Goal: Information Seeking & Learning: Learn about a topic

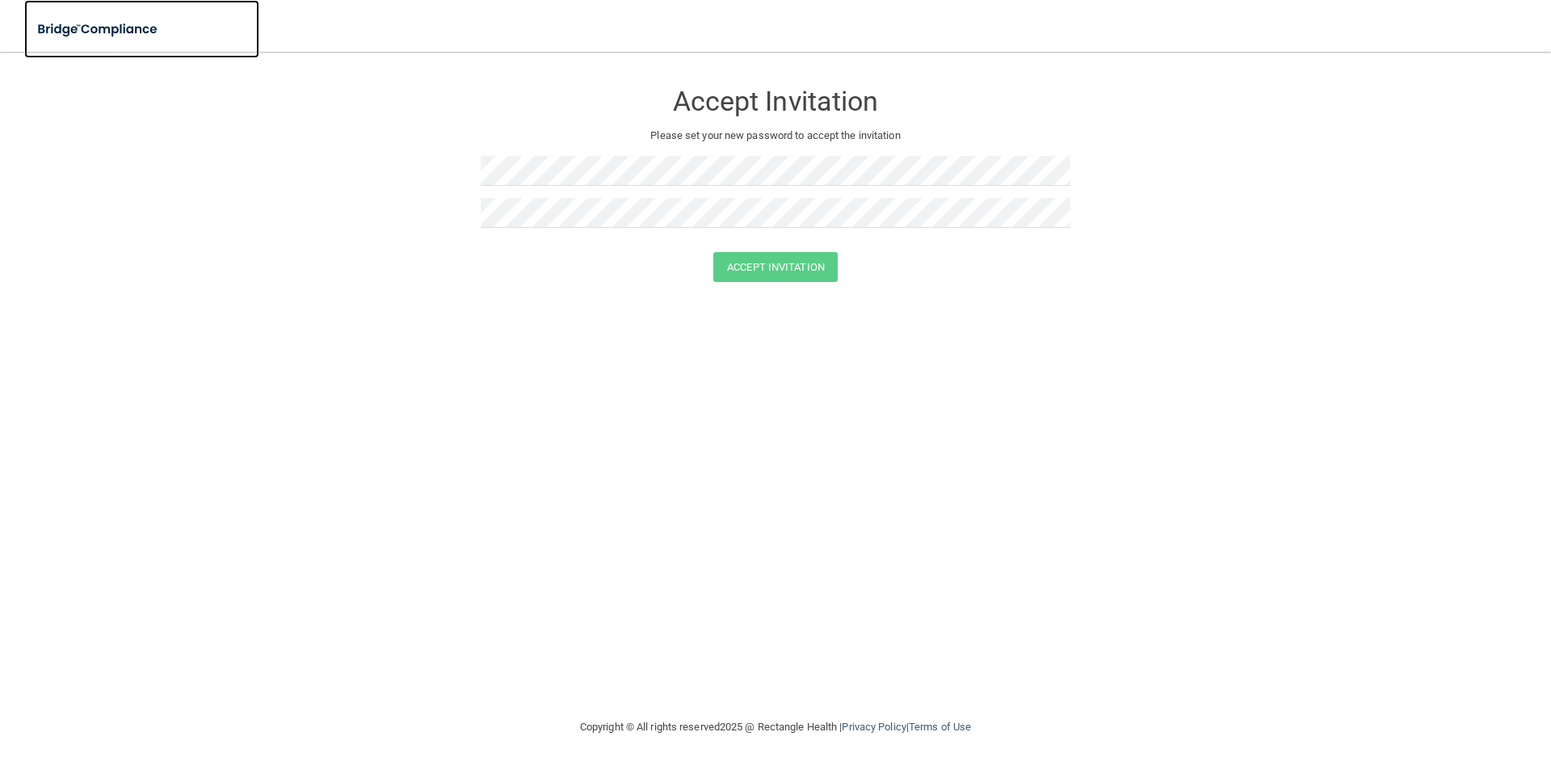
click at [65, 27] on img at bounding box center [98, 29] width 149 height 33
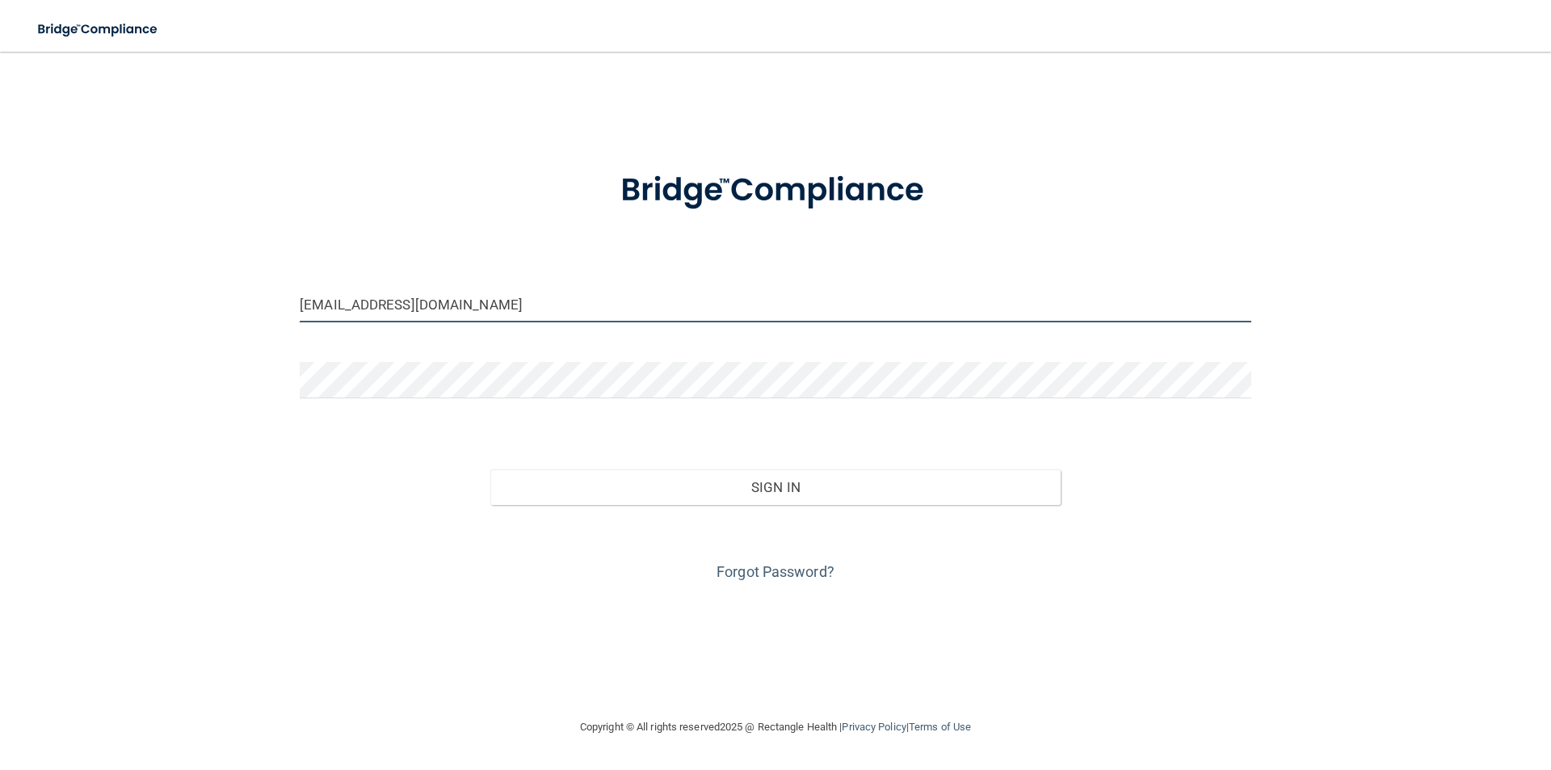
click at [495, 305] on input "office@perrydentaltmj.com" at bounding box center [776, 304] width 952 height 36
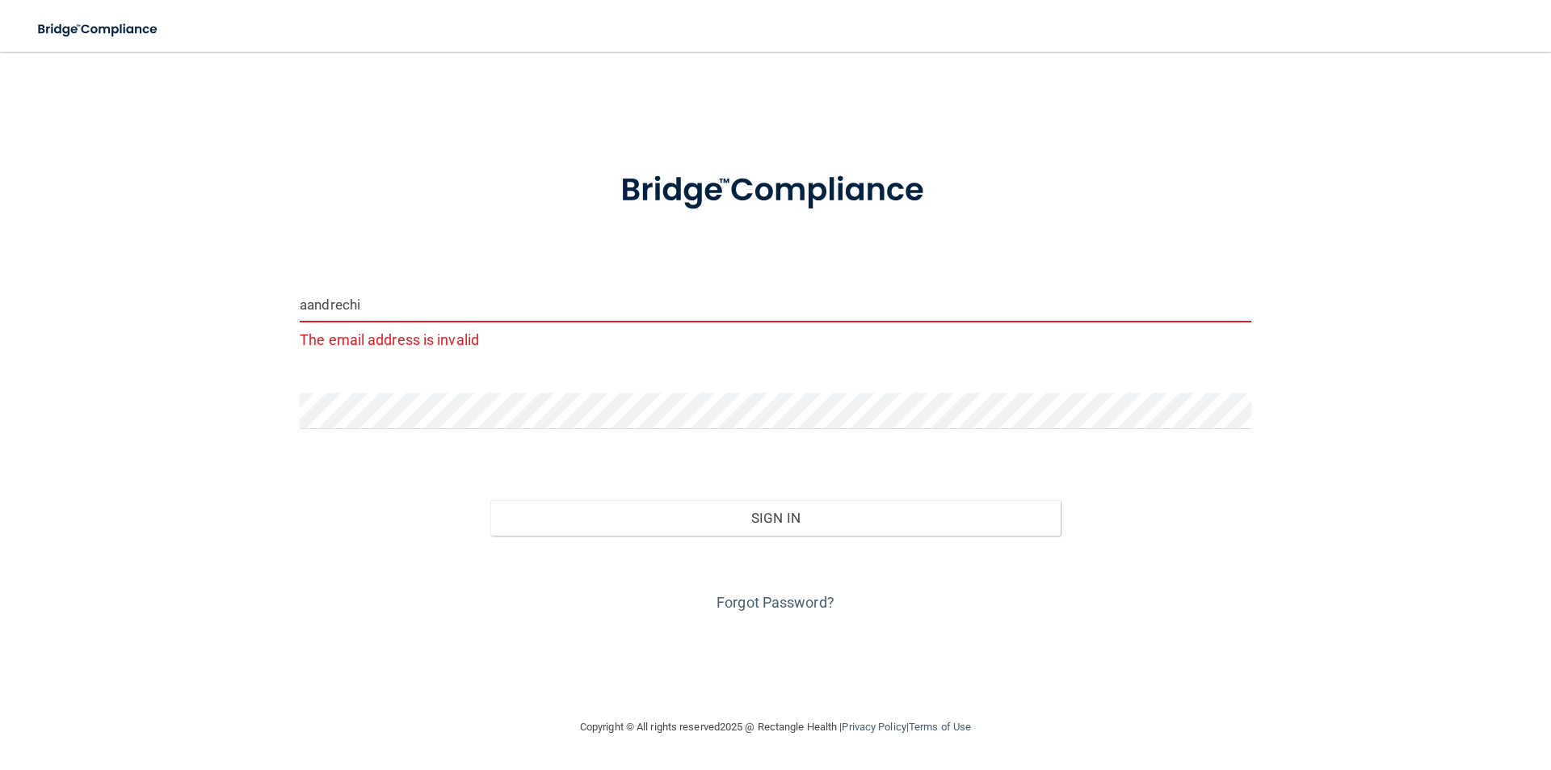
type input "[EMAIL_ADDRESS][DOMAIN_NAME]"
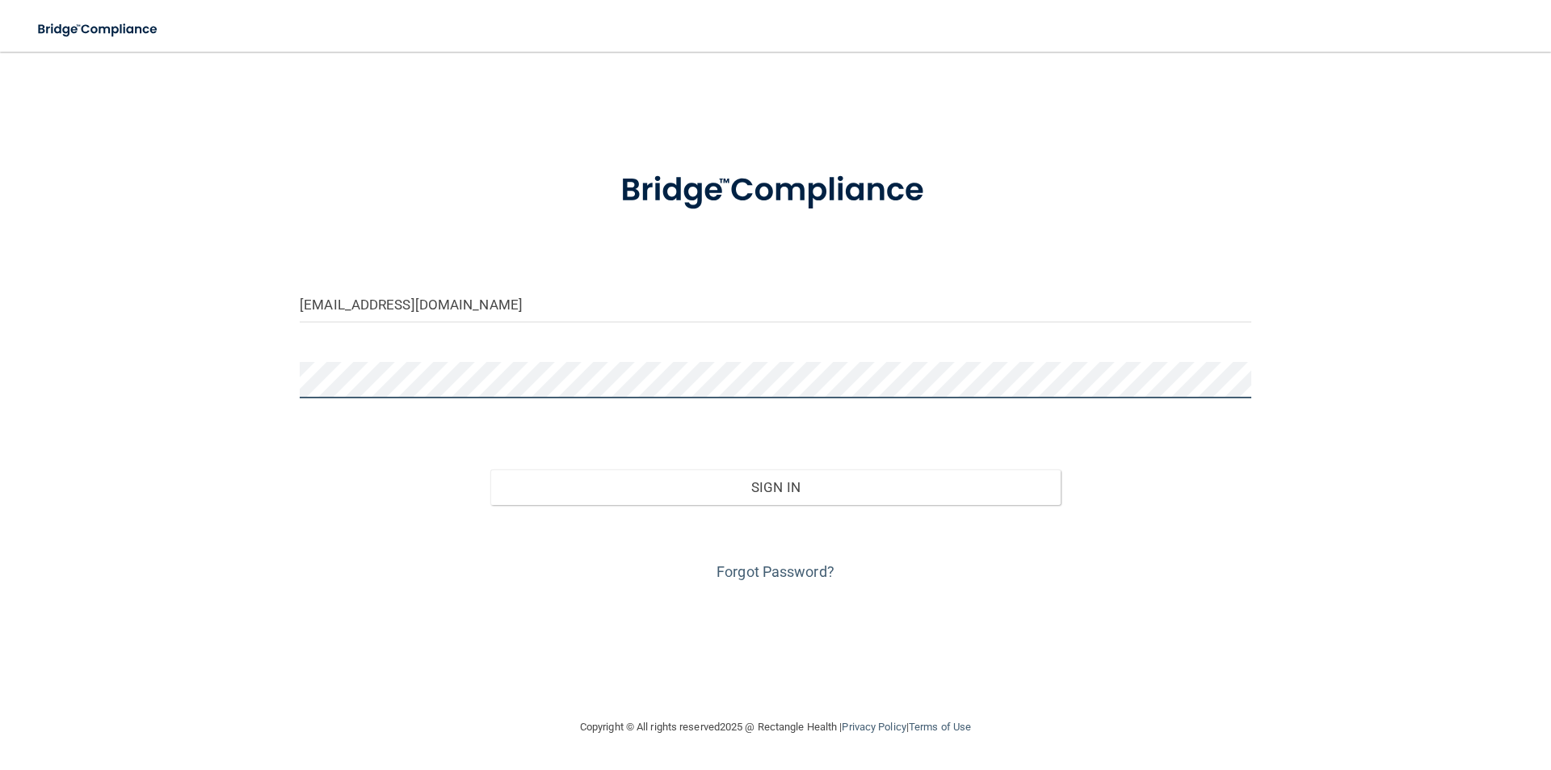
click at [490, 469] on button "Sign In" at bounding box center [775, 487] width 571 height 36
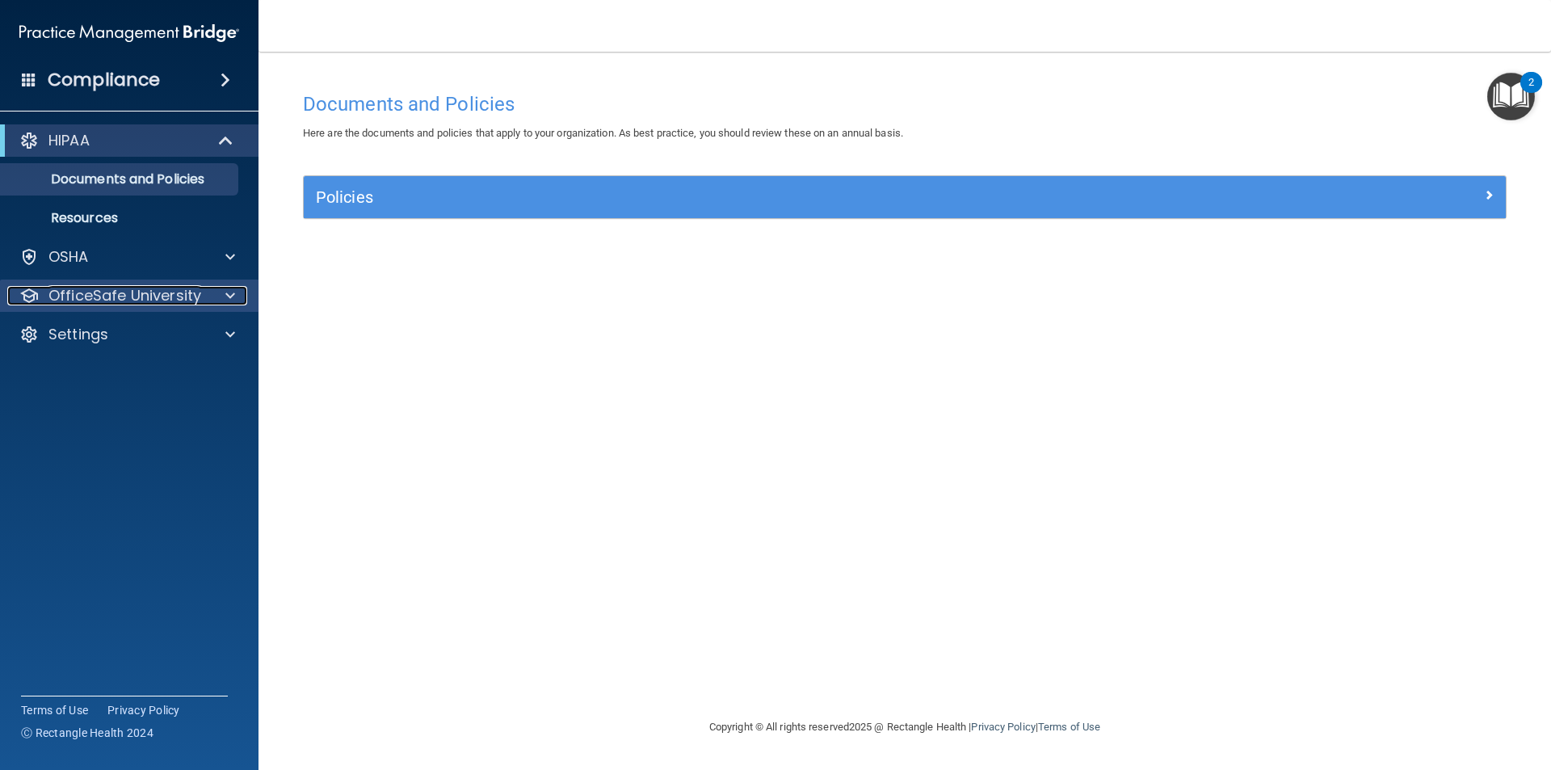
click at [127, 293] on p "OfficeSafe University" at bounding box center [124, 295] width 153 height 19
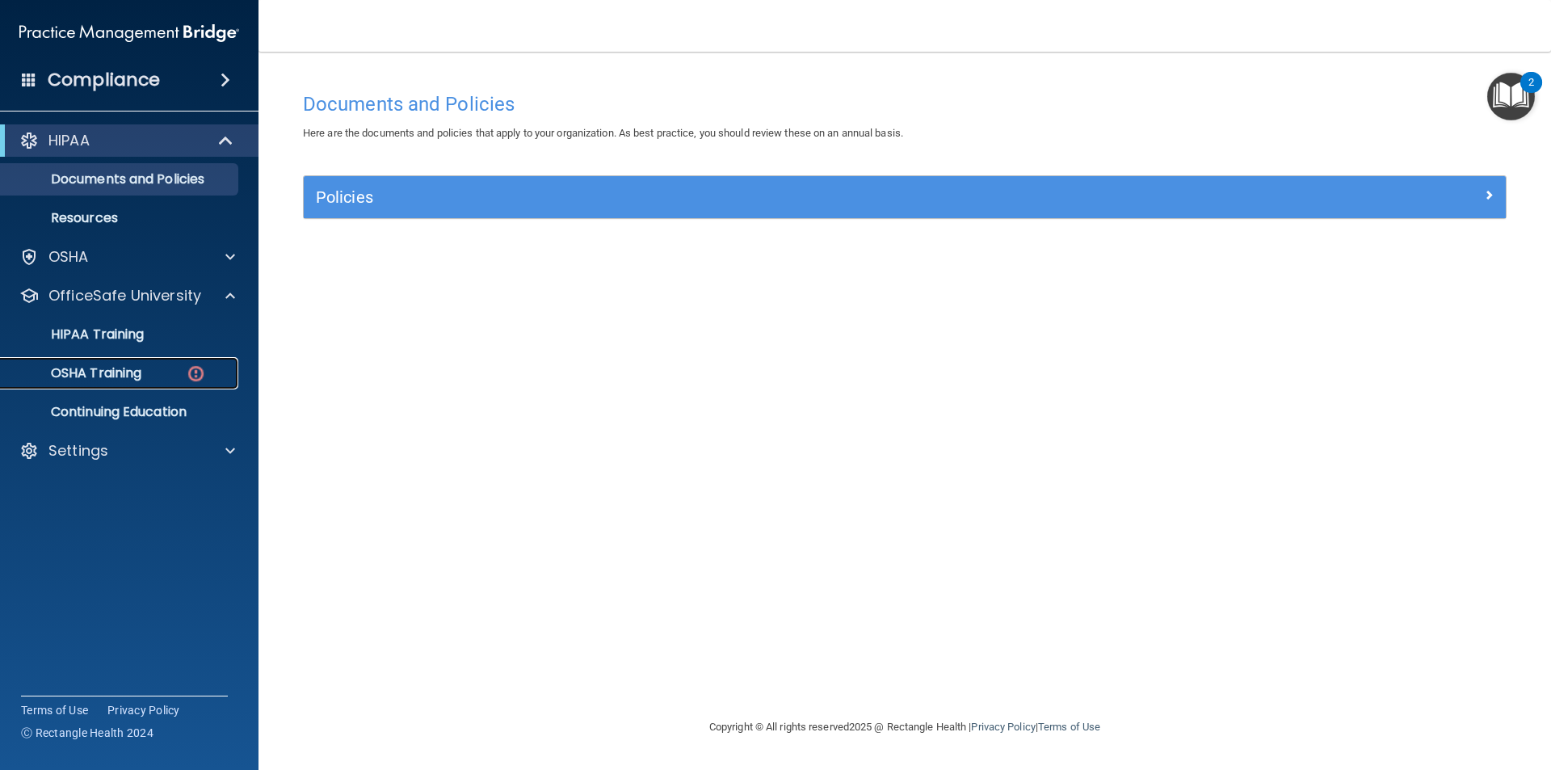
click at [119, 365] on p "OSHA Training" at bounding box center [76, 373] width 131 height 16
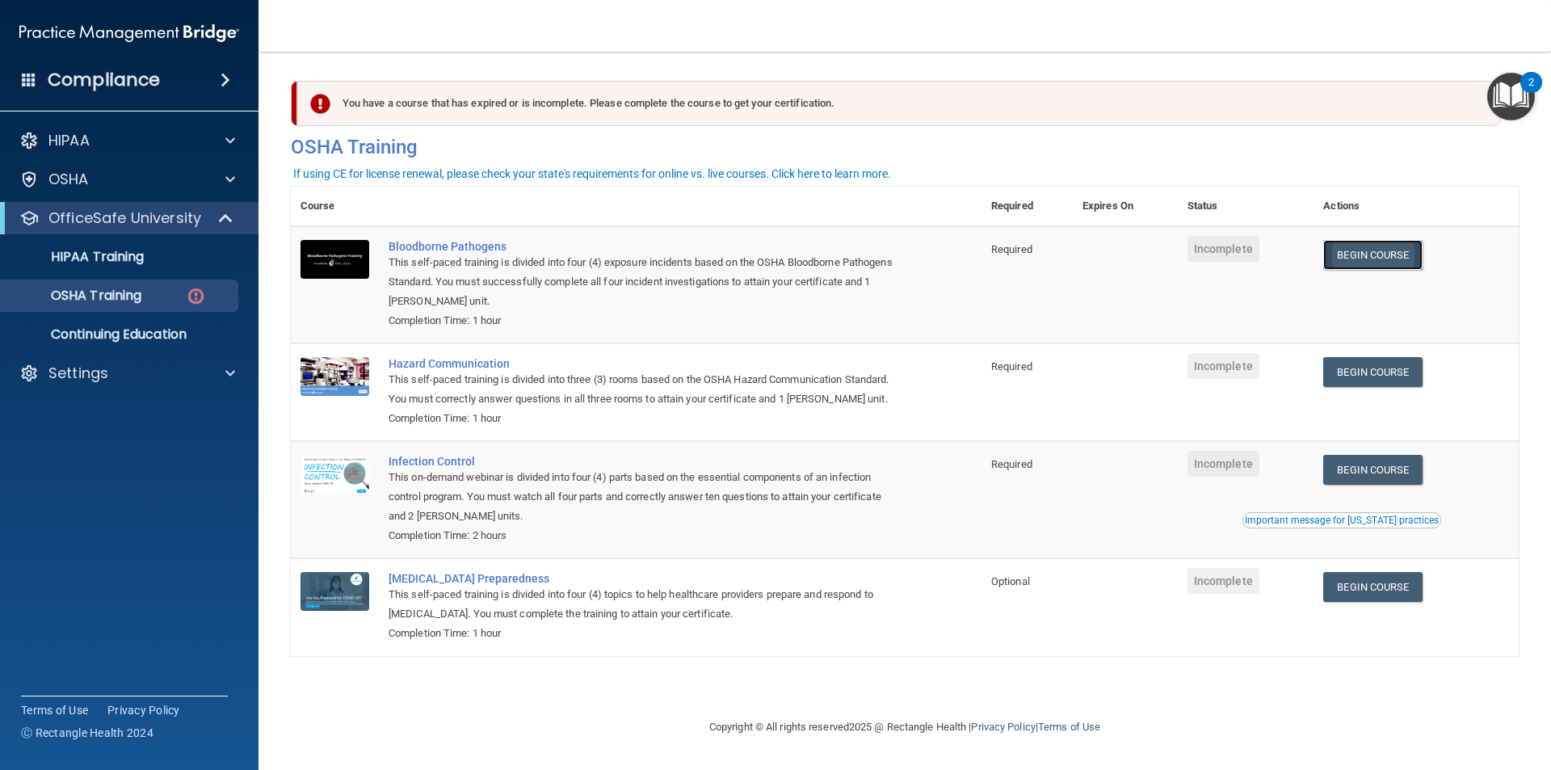
click at [1395, 261] on link "Begin Course" at bounding box center [1372, 255] width 99 height 30
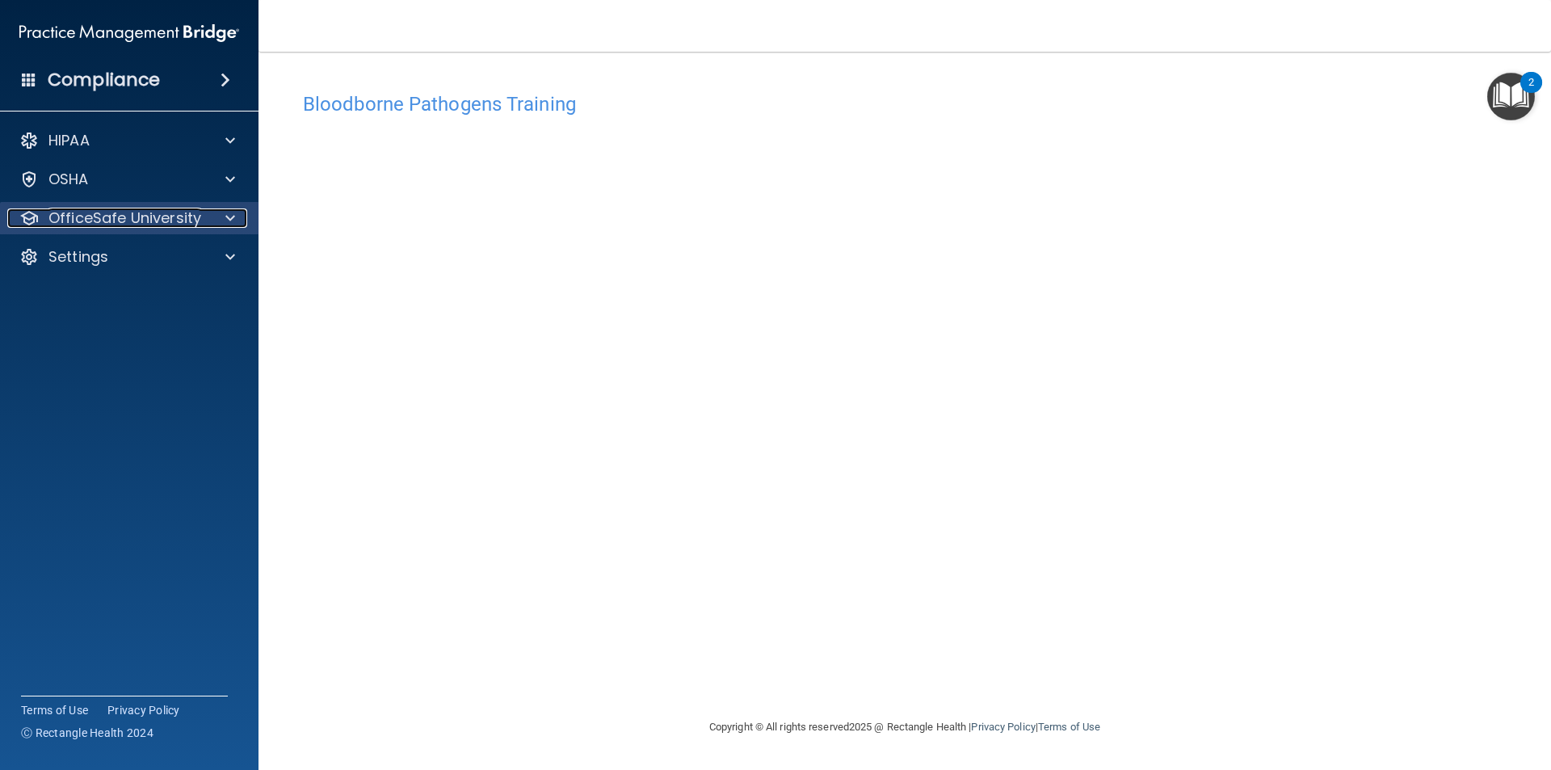
click at [190, 221] on p "OfficeSafe University" at bounding box center [124, 217] width 153 height 19
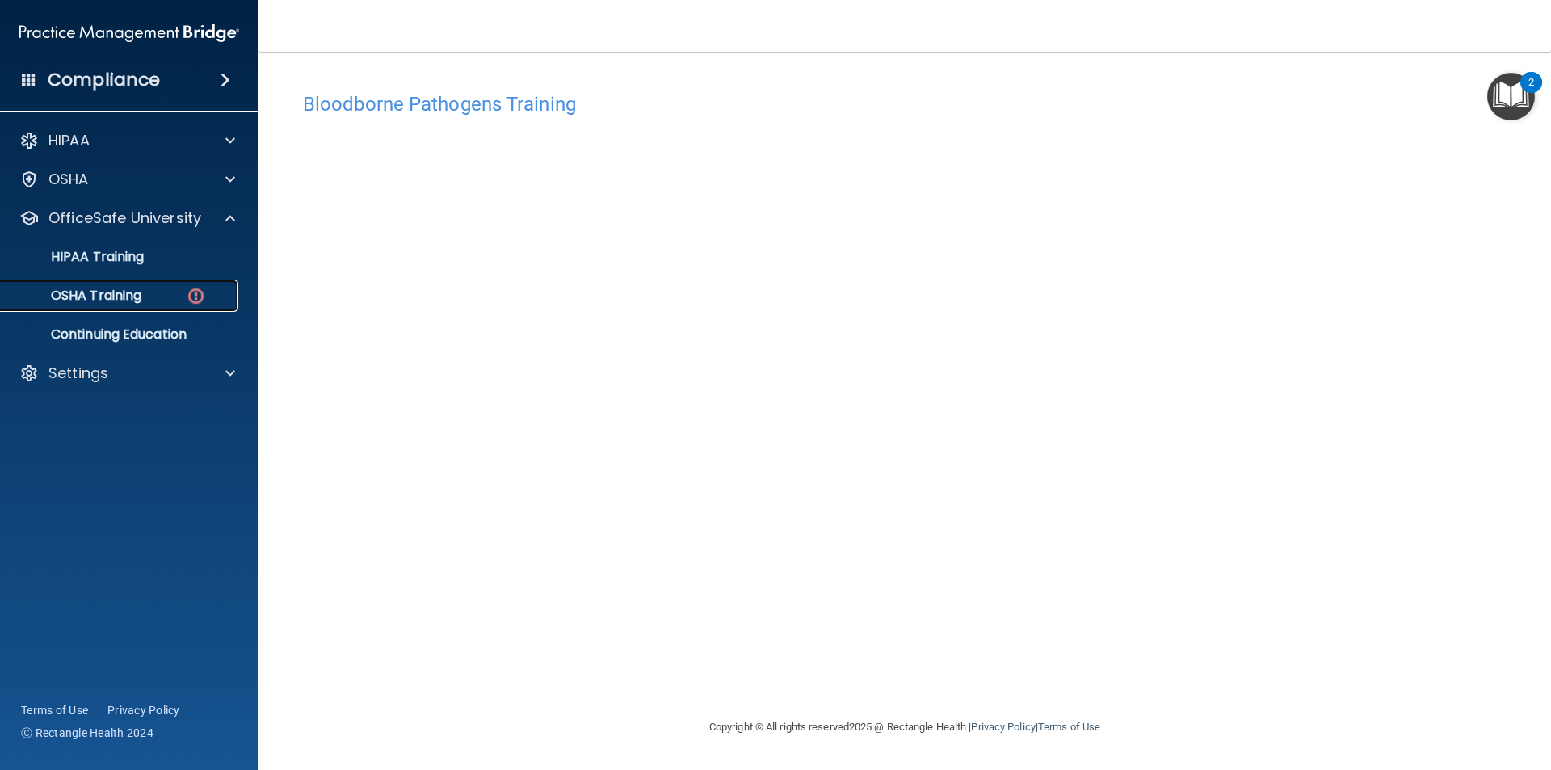
click at [166, 287] on link "OSHA Training" at bounding box center [111, 296] width 254 height 32
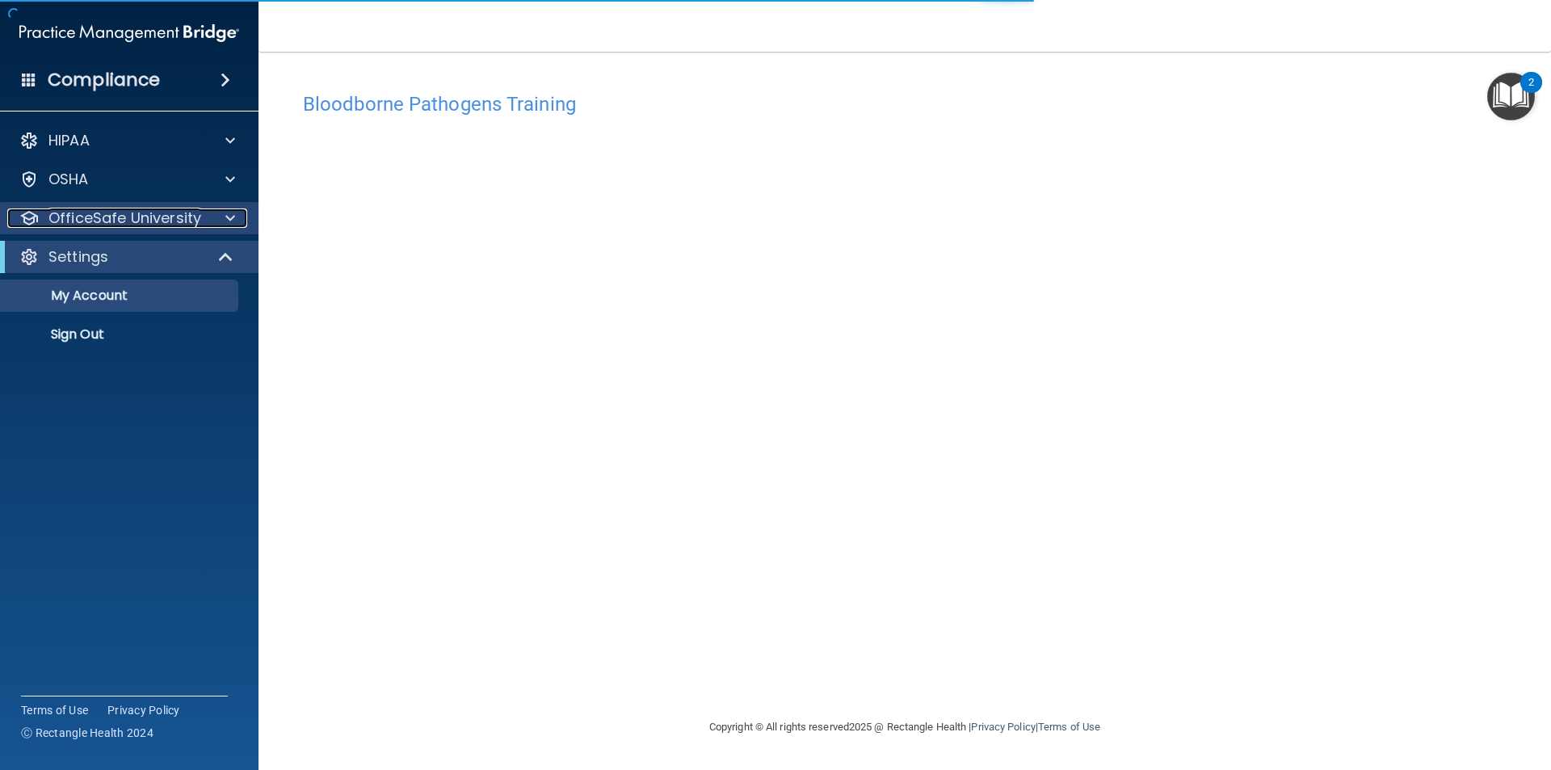
click at [103, 216] on p "OfficeSafe University" at bounding box center [124, 217] width 153 height 19
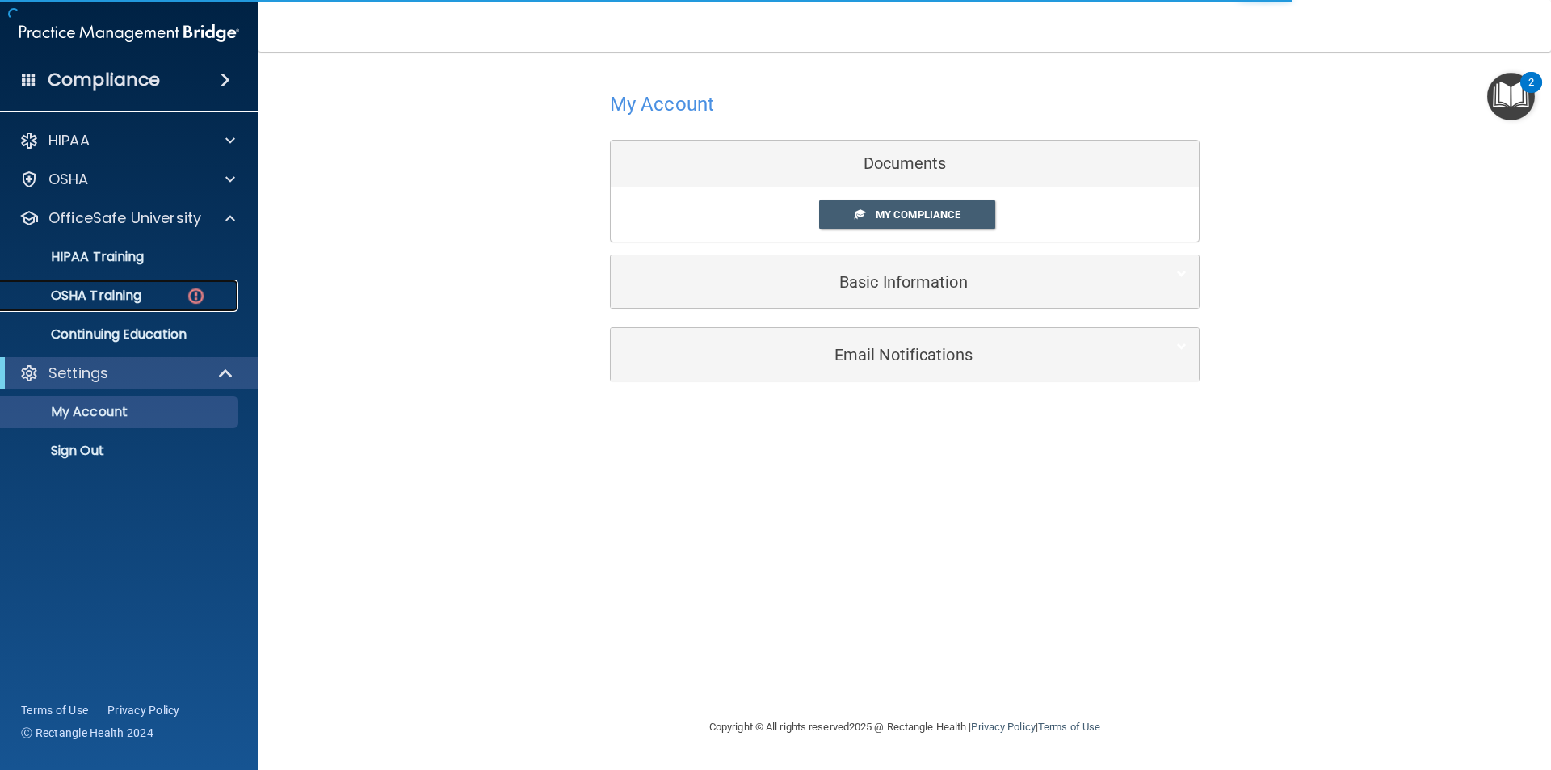
click at [111, 296] on p "OSHA Training" at bounding box center [76, 296] width 131 height 16
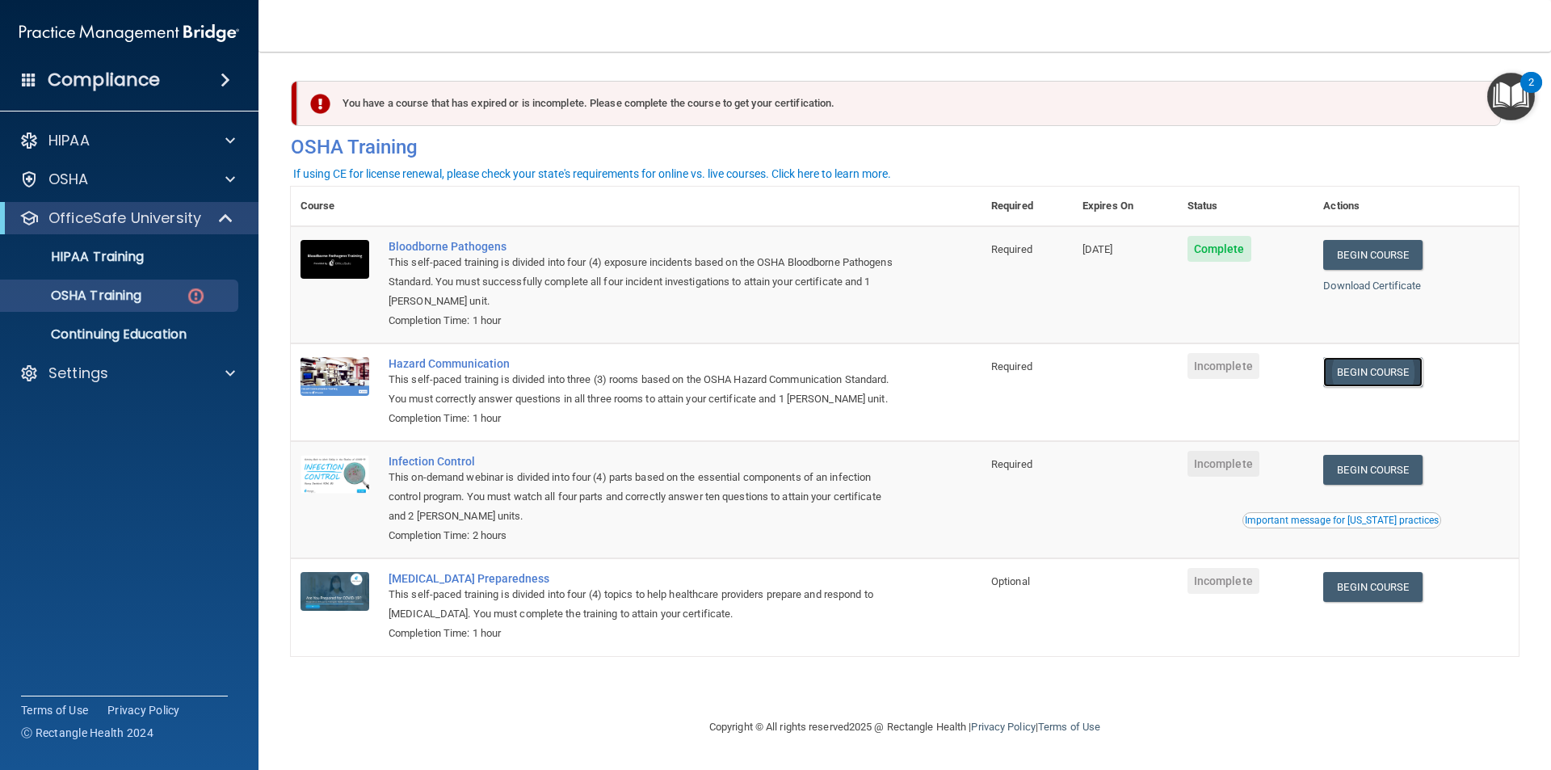
click at [1377, 377] on link "Begin Course" at bounding box center [1372, 372] width 99 height 30
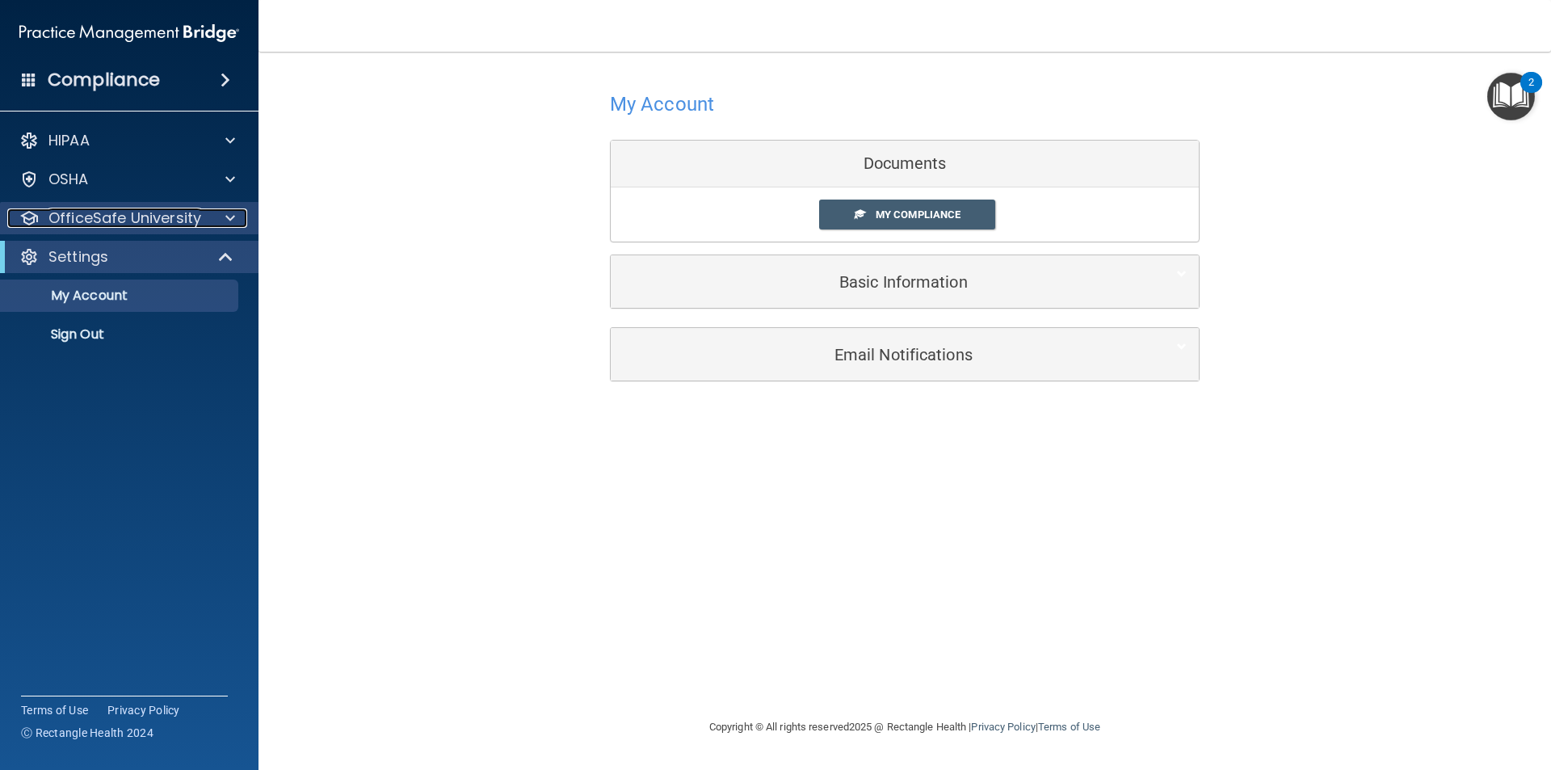
click at [103, 221] on p "OfficeSafe University" at bounding box center [124, 217] width 153 height 19
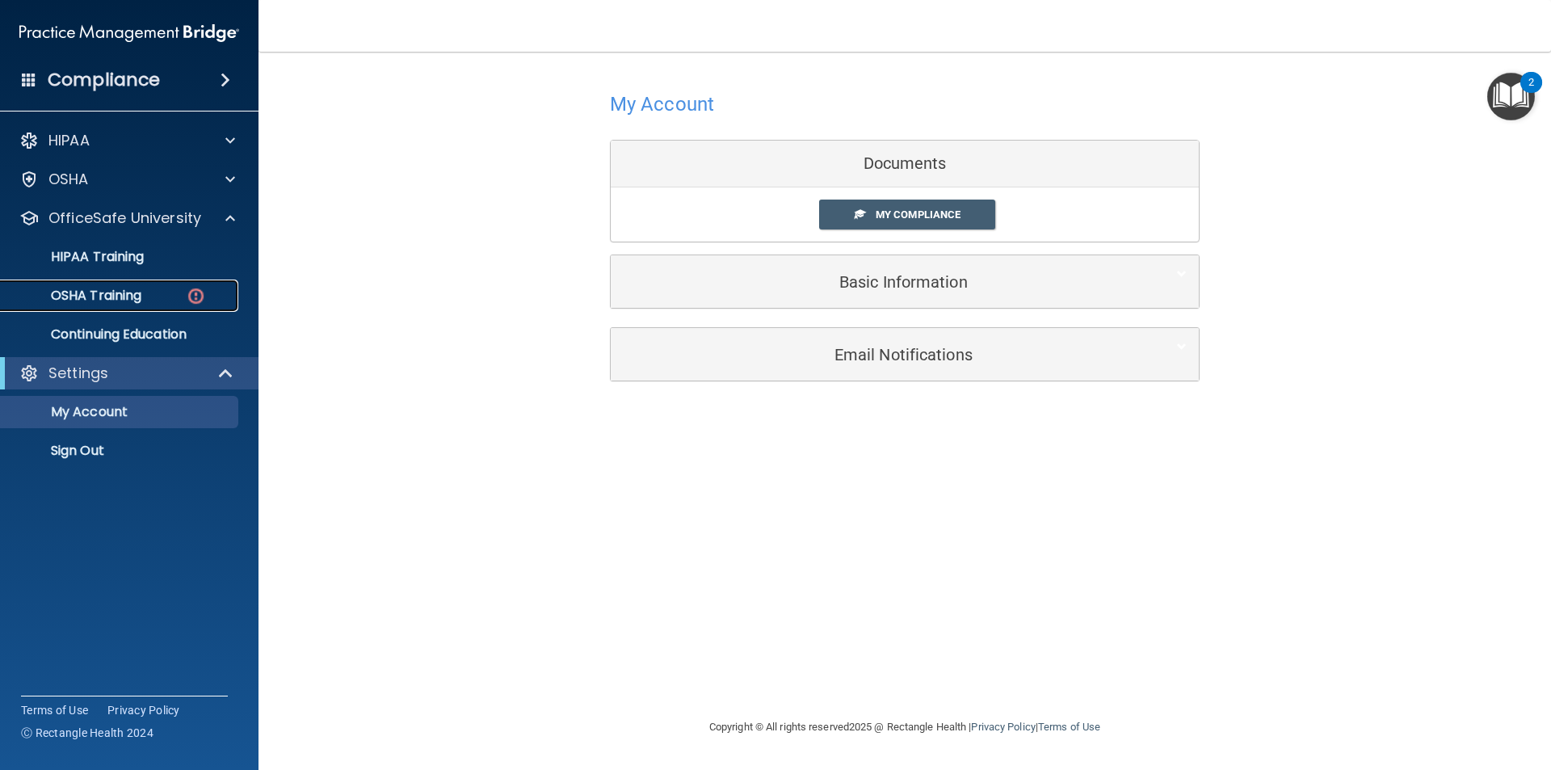
click at [129, 300] on p "OSHA Training" at bounding box center [76, 296] width 131 height 16
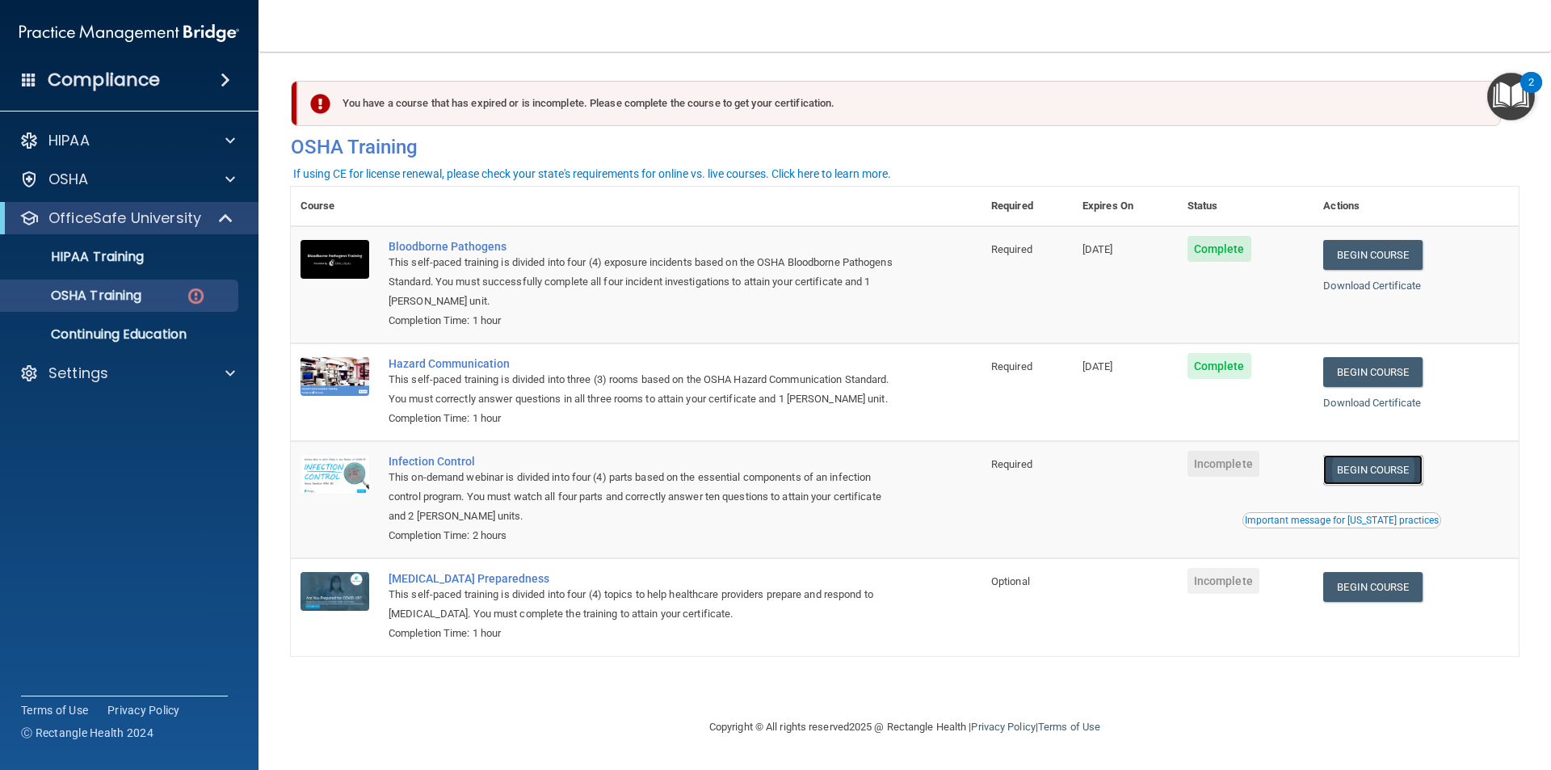
click at [1383, 460] on link "Begin Course" at bounding box center [1372, 470] width 99 height 30
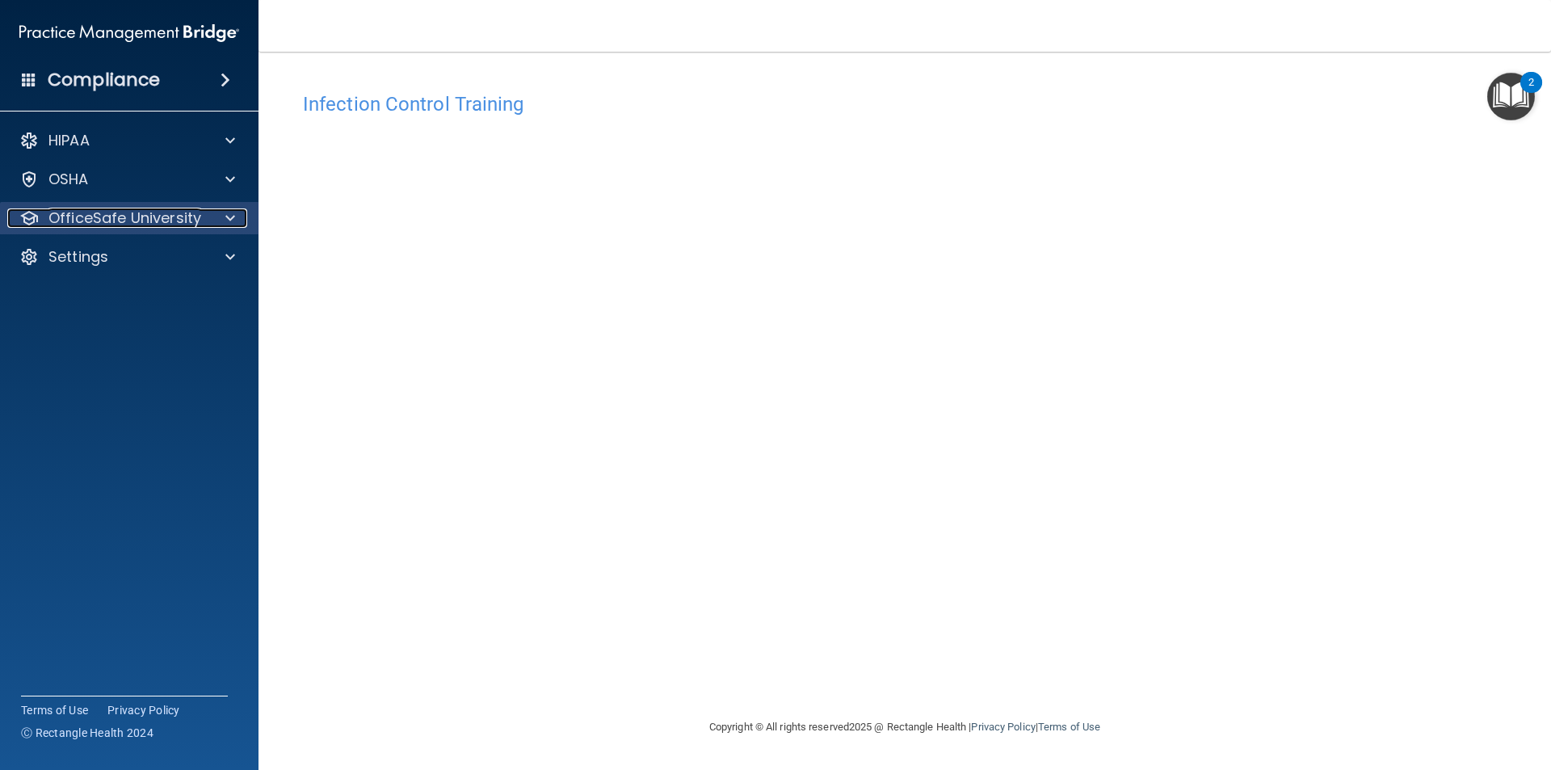
click at [154, 223] on p "OfficeSafe University" at bounding box center [124, 217] width 153 height 19
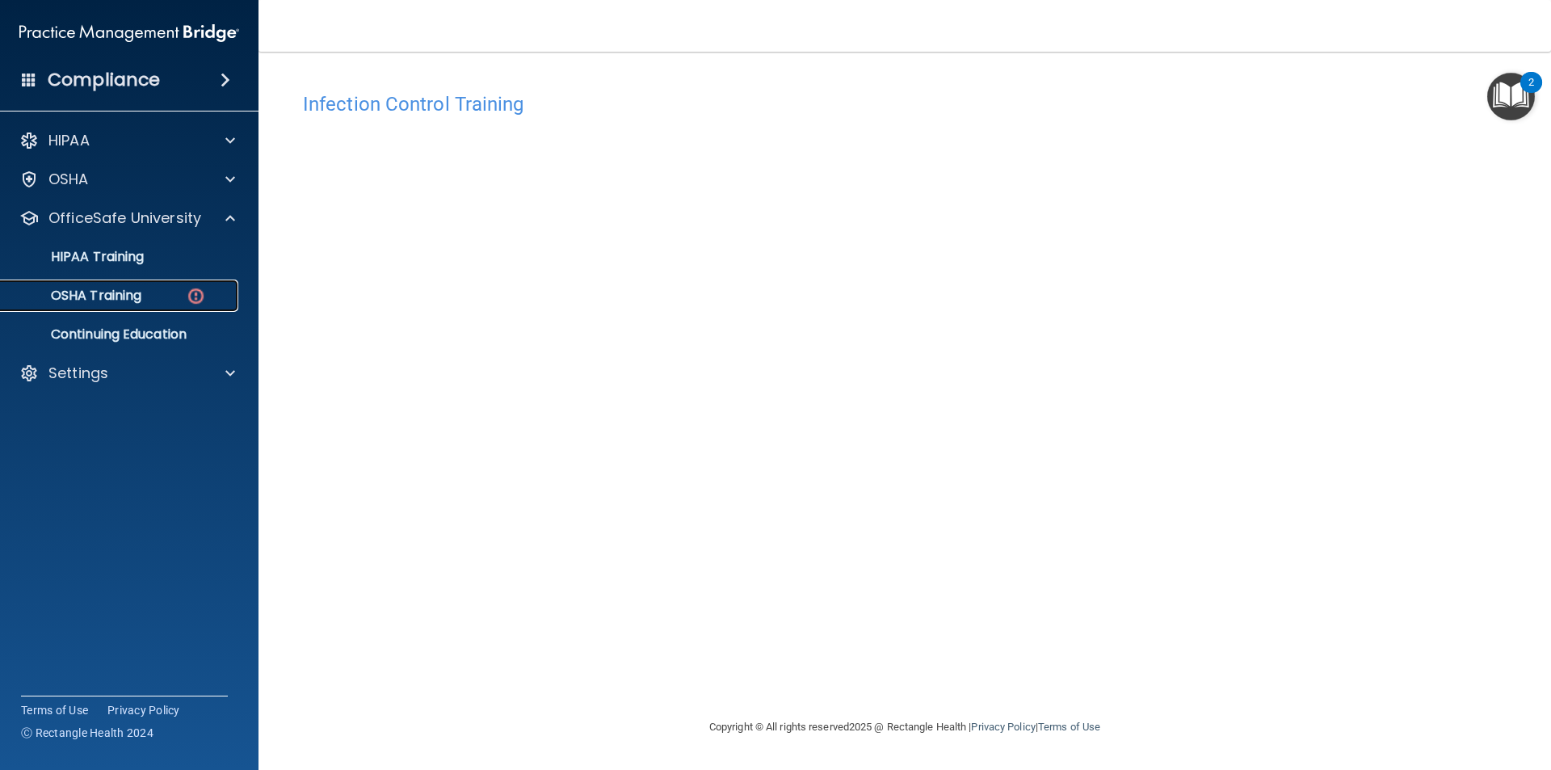
click at [151, 291] on div "OSHA Training" at bounding box center [121, 296] width 221 height 16
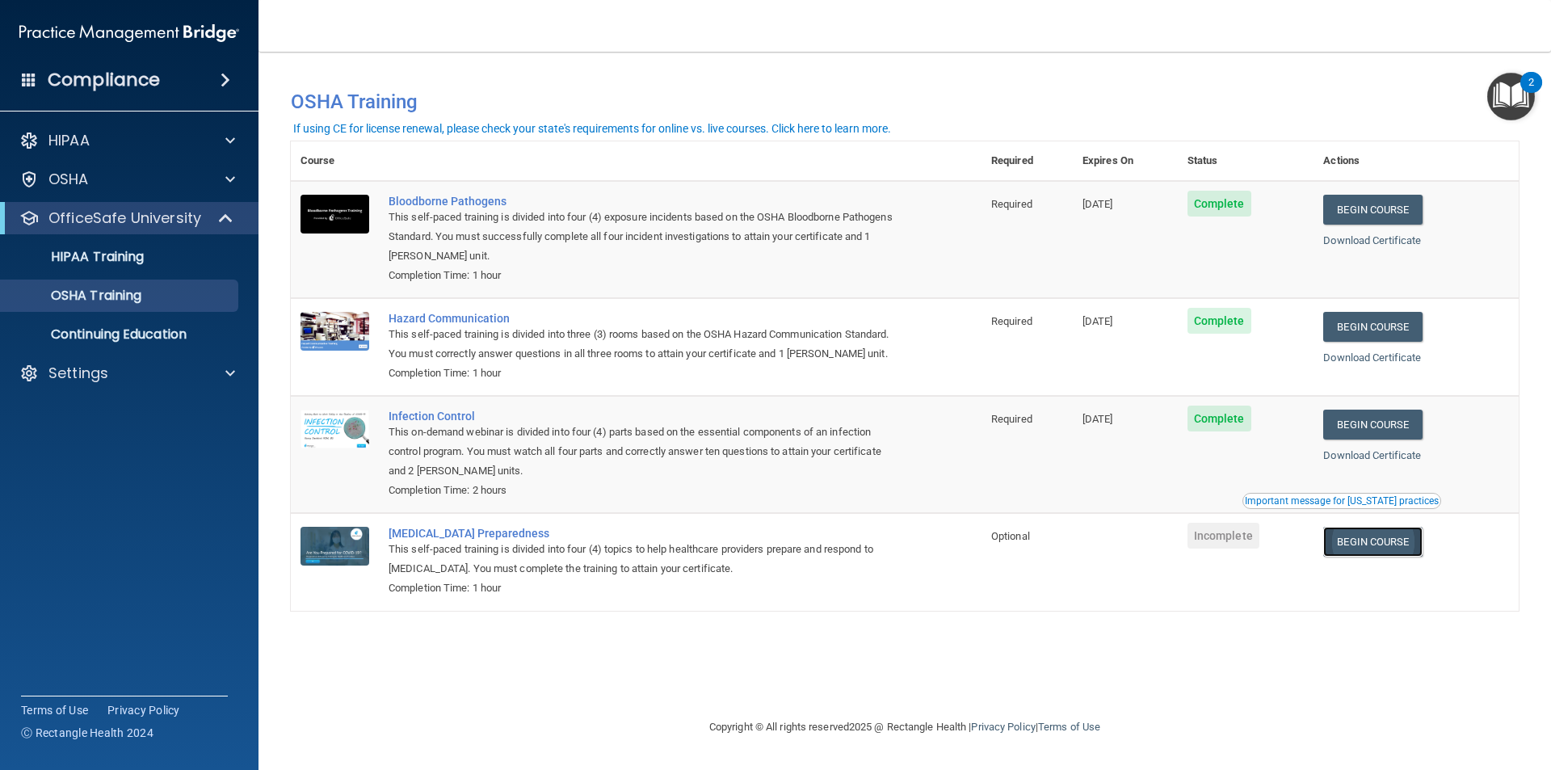
click at [1375, 542] on link "Begin Course" at bounding box center [1372, 542] width 99 height 30
